Goal: Check status: Check status

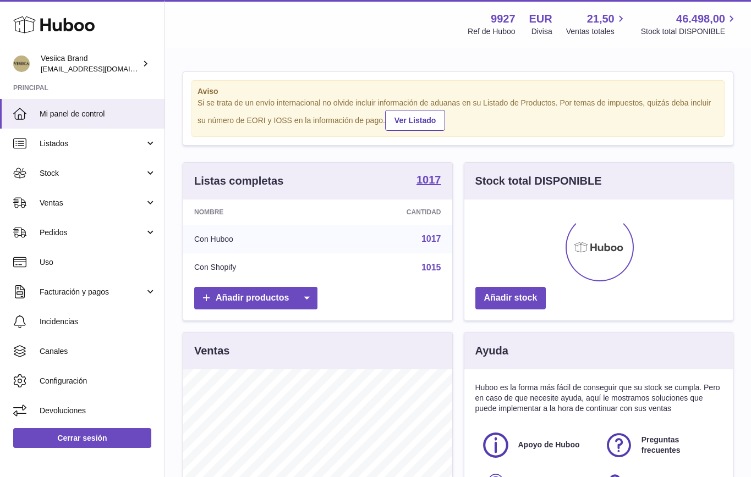
scroll to position [172, 268]
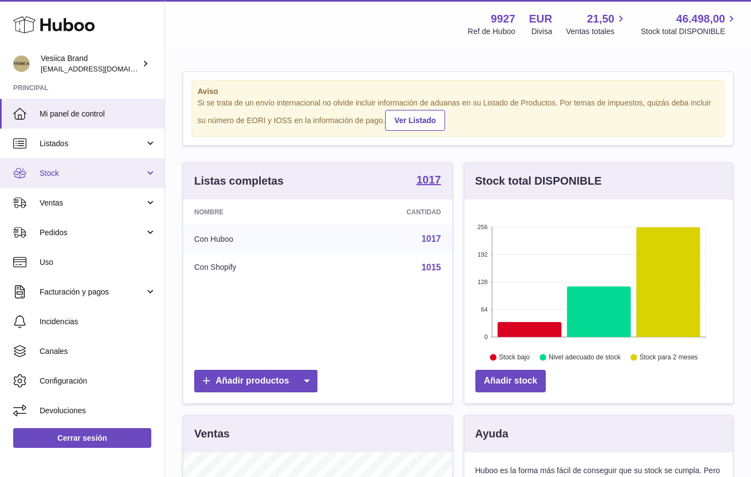
click at [89, 184] on link "Stock" at bounding box center [82, 173] width 164 height 30
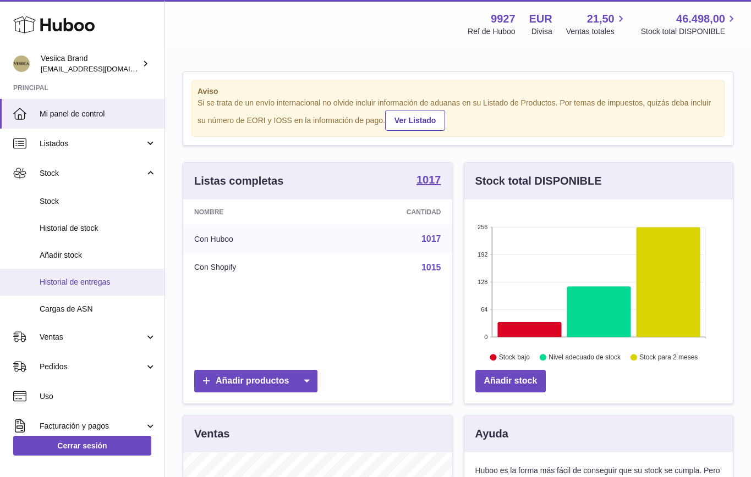
click at [63, 280] on span "Historial de entregas" at bounding box center [98, 282] width 117 height 10
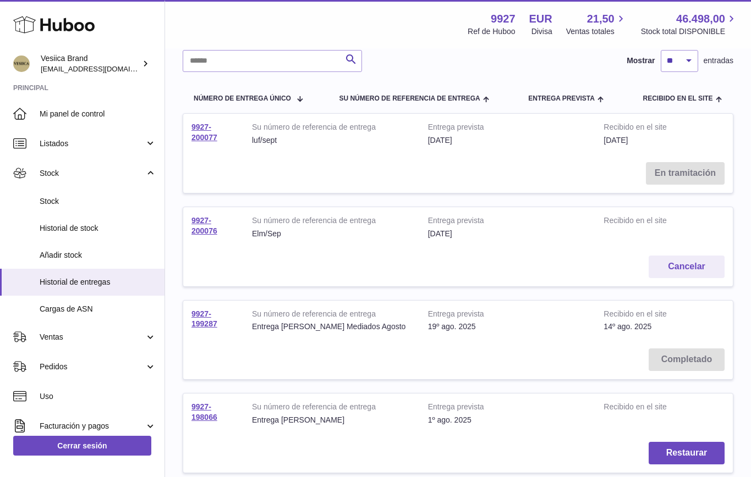
scroll to position [86, 0]
click at [196, 233] on link "9927-200076" at bounding box center [204, 226] width 26 height 19
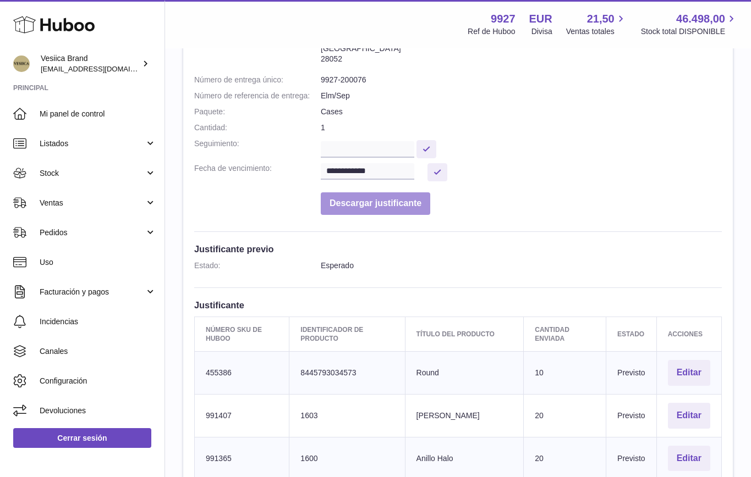
scroll to position [1356, 0]
